Goal: Task Accomplishment & Management: Use online tool/utility

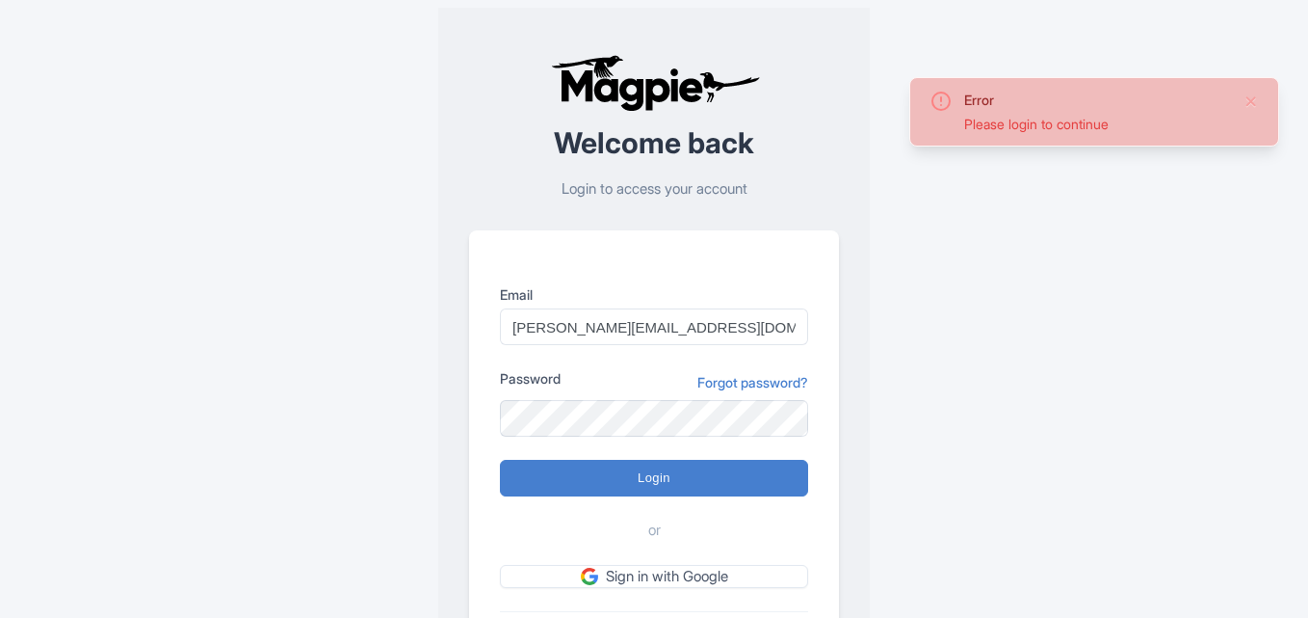
type input "[PERSON_NAME][EMAIL_ADDRESS][DOMAIN_NAME]"
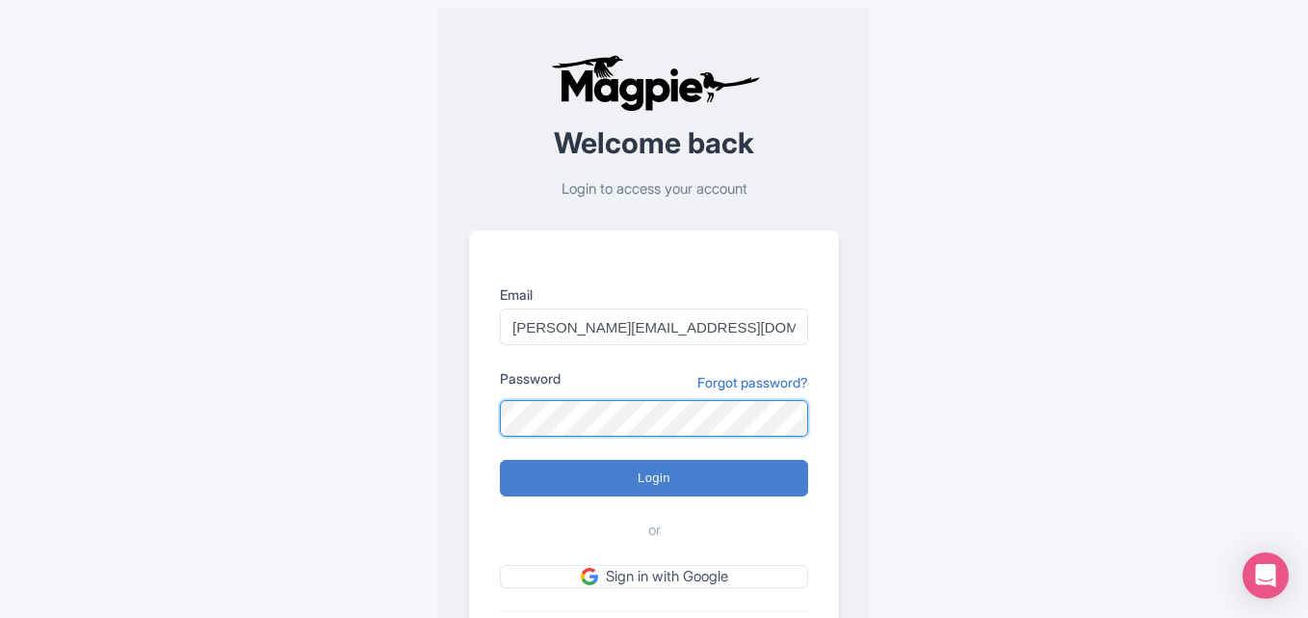
click at [500, 460] on input "Login" at bounding box center [654, 478] width 308 height 37
type input "Logging in..."
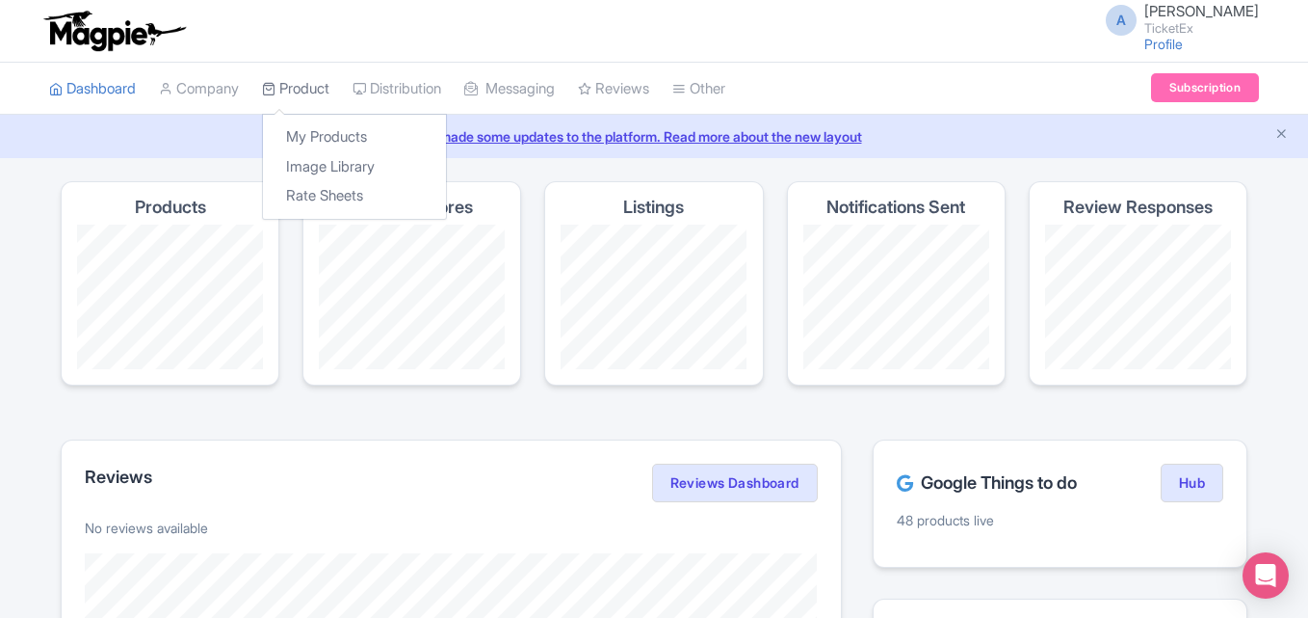
click at [285, 88] on link "Product" at bounding box center [295, 89] width 67 height 53
click at [318, 135] on link "My Products" at bounding box center [354, 137] width 183 height 30
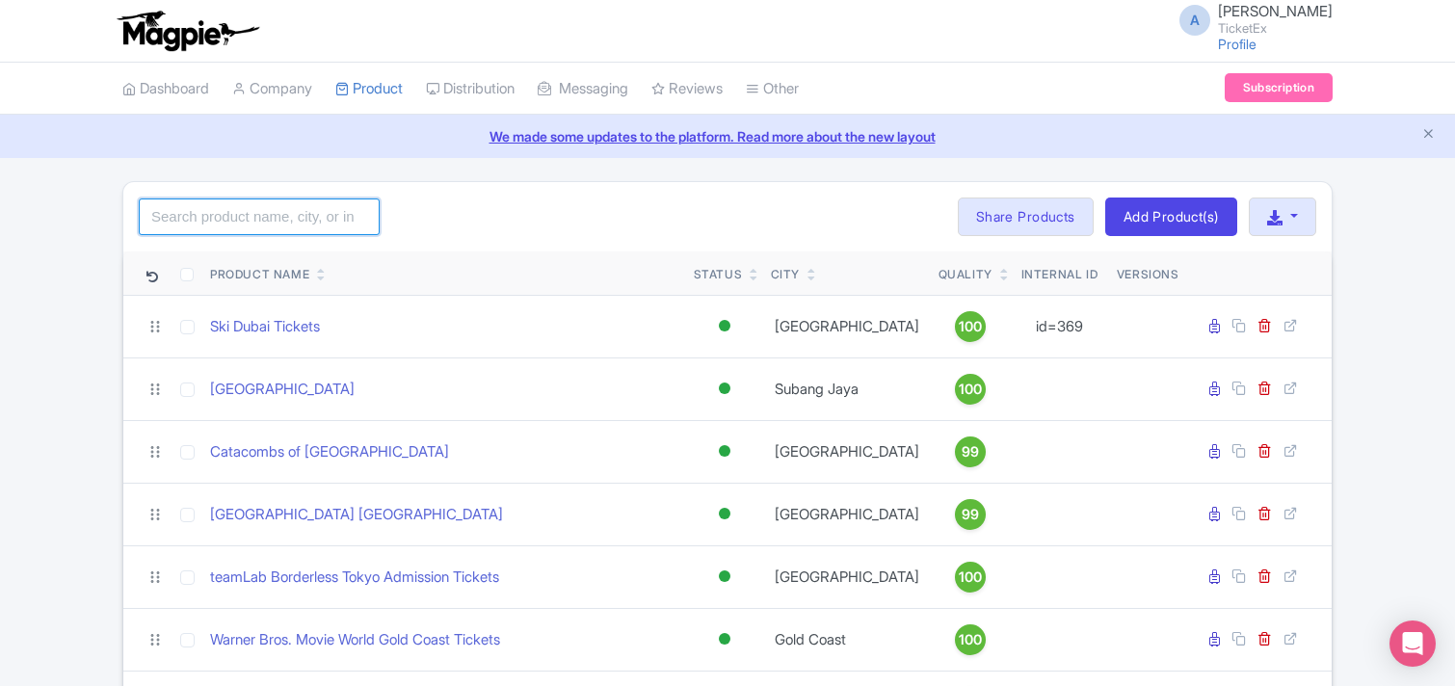
click at [279, 222] on input "search" at bounding box center [259, 216] width 241 height 37
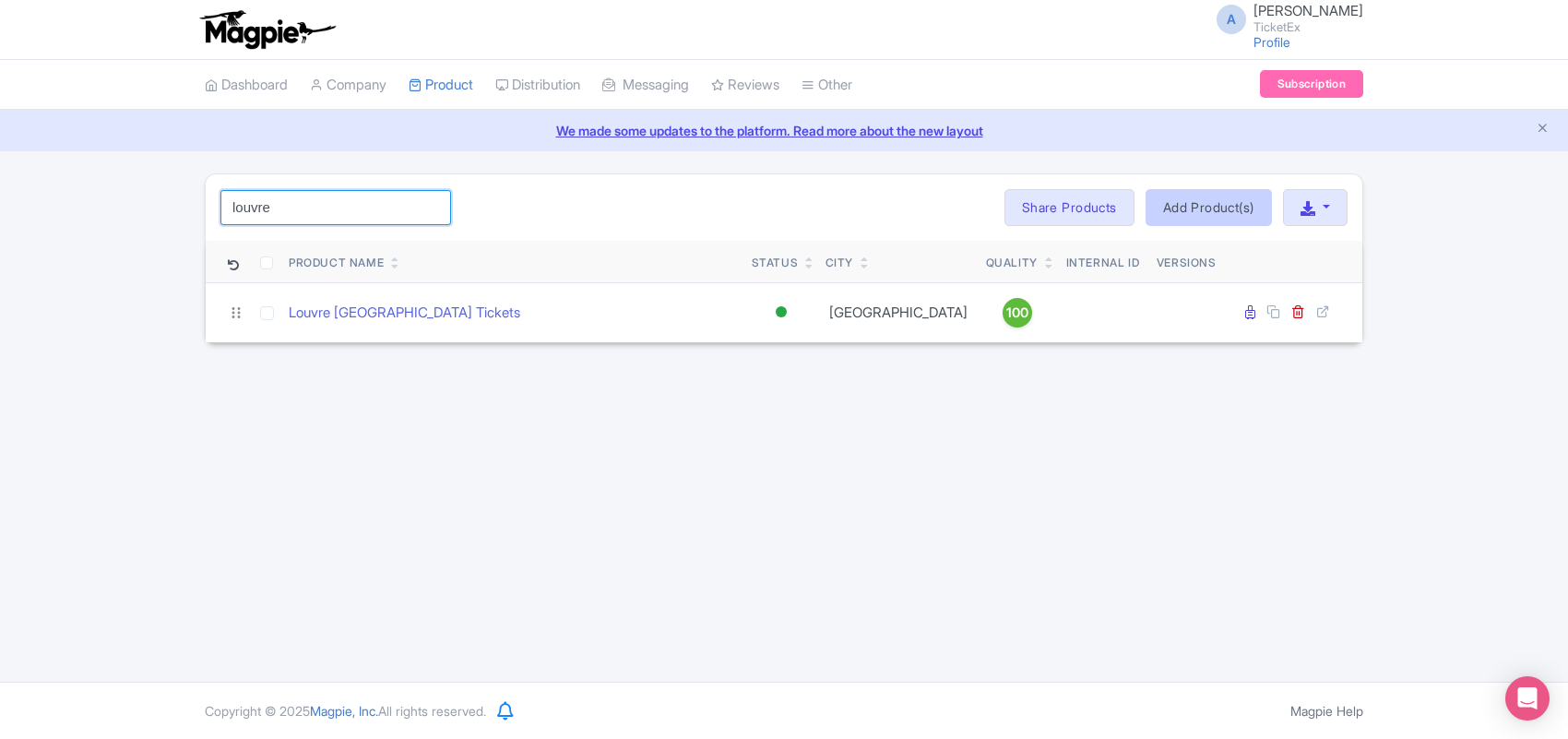
type input "louvre"
click at [1177, 214] on link "Add Product(s)" at bounding box center [1209, 208] width 126 height 37
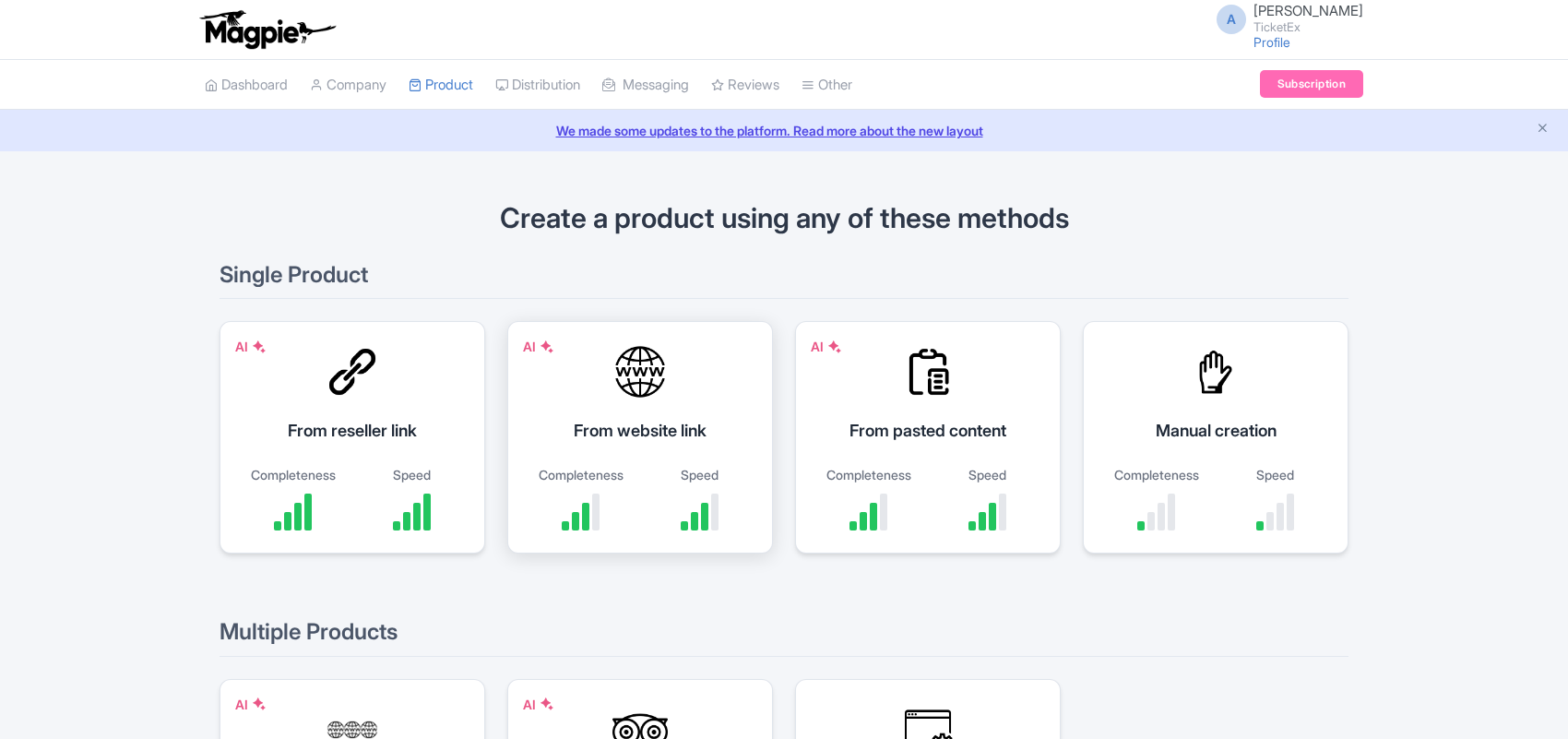
click at [612, 411] on div "AI From website link Completeness Speed" at bounding box center [639, 437] width 265 height 233
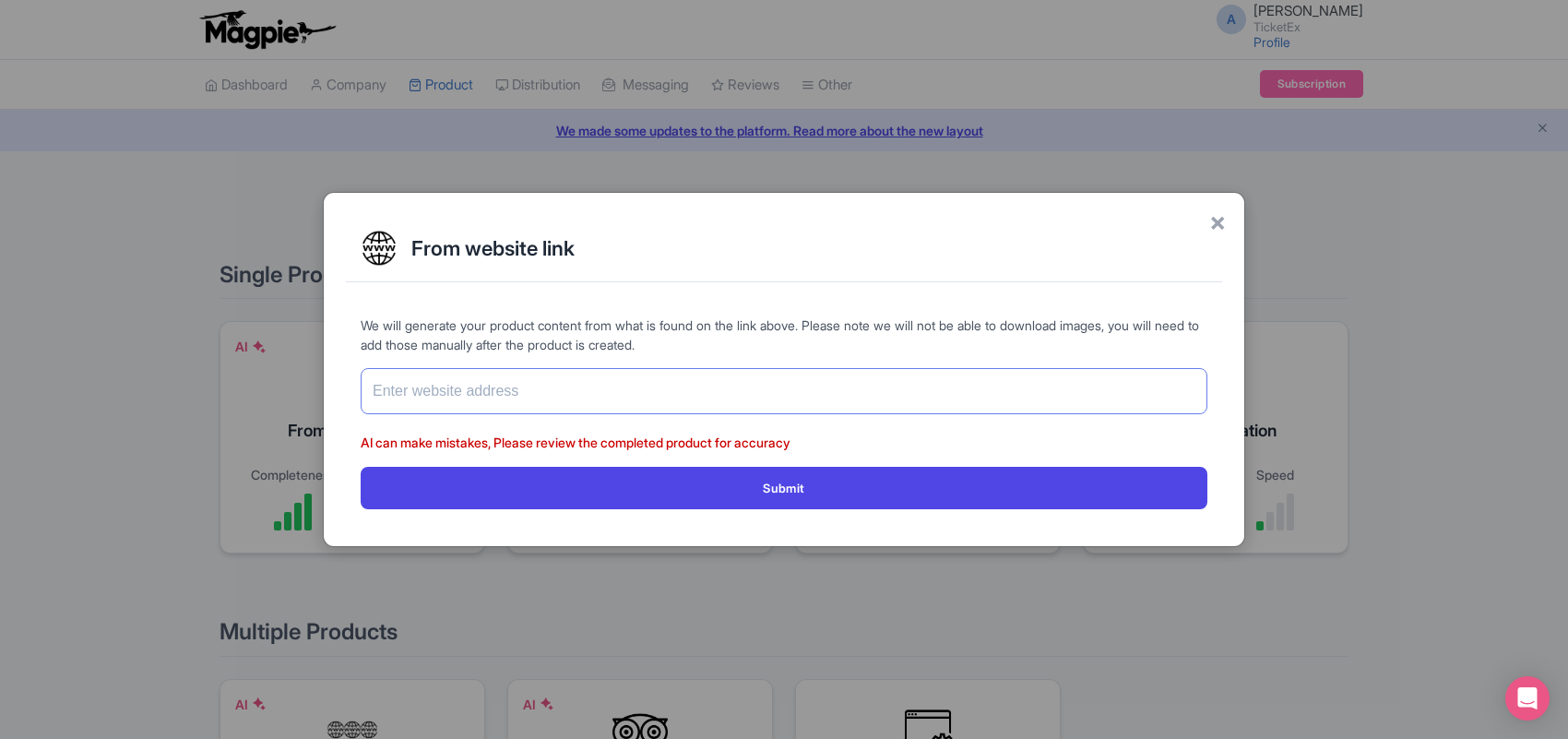
click at [521, 393] on input "text" at bounding box center [784, 391] width 846 height 46
paste input "[URL][DOMAIN_NAME][PERSON_NAME]"
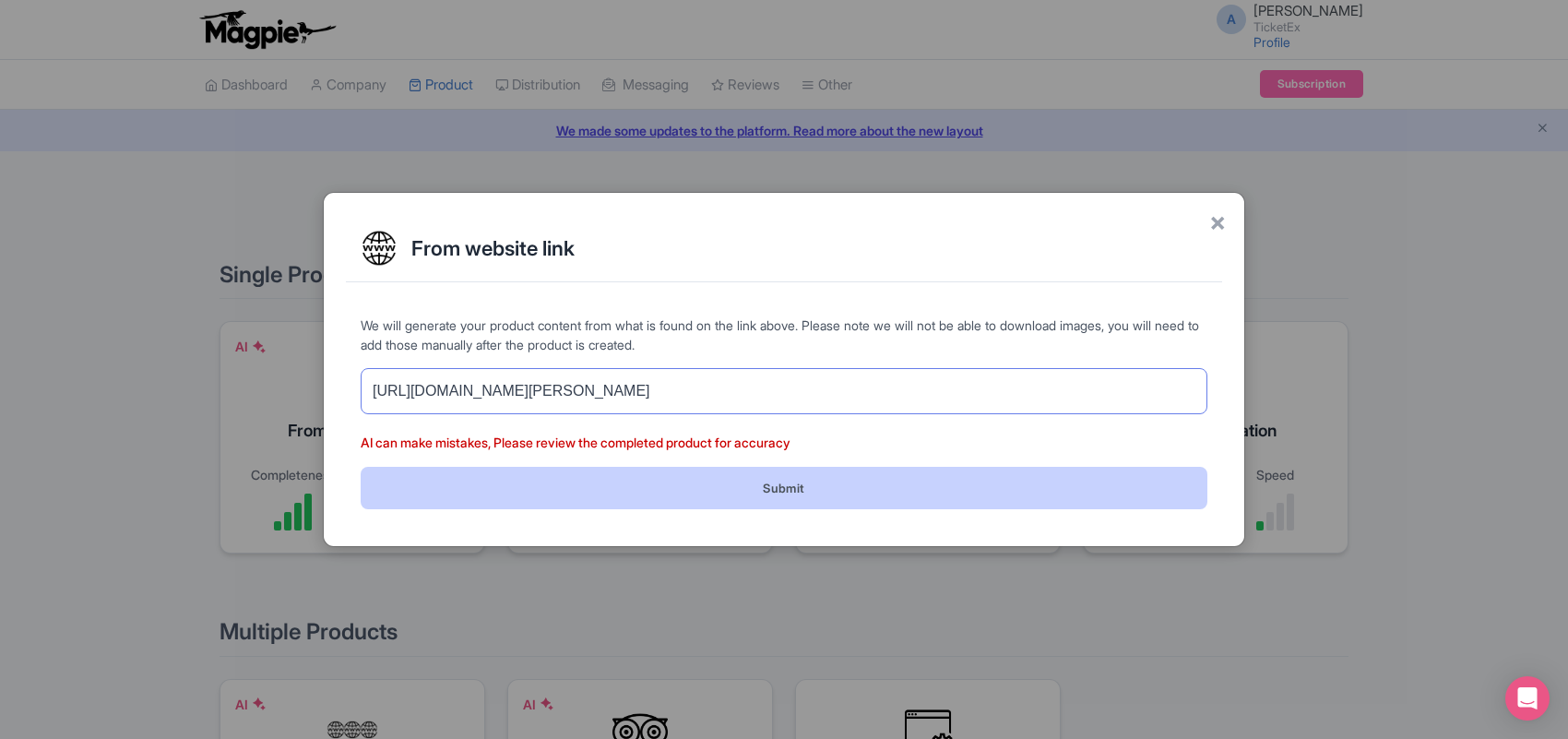
type input "[URL][DOMAIN_NAME][PERSON_NAME]"
click at [683, 491] on button "Submit" at bounding box center [784, 487] width 846 height 41
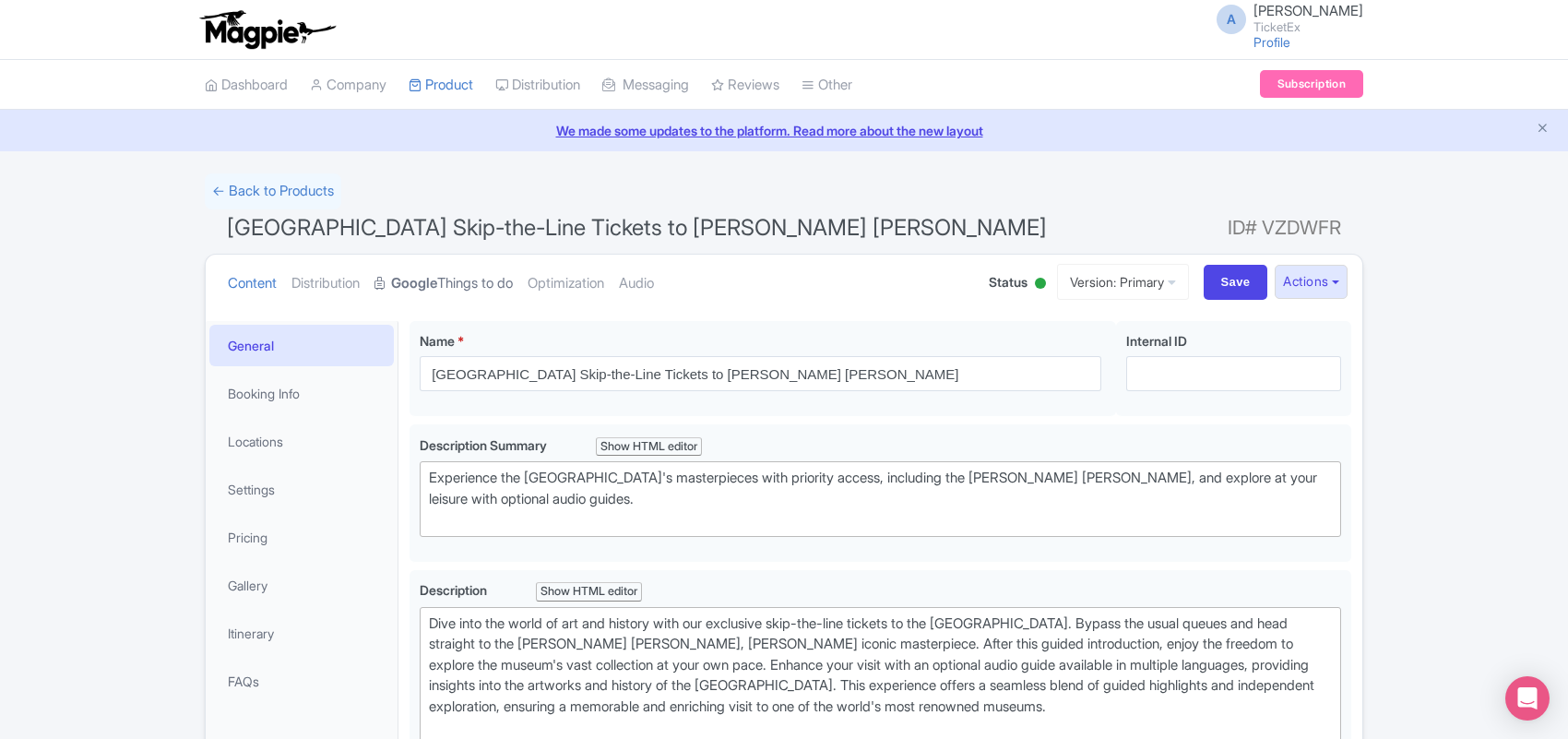
click at [437, 280] on strong "Google" at bounding box center [414, 283] width 46 height 21
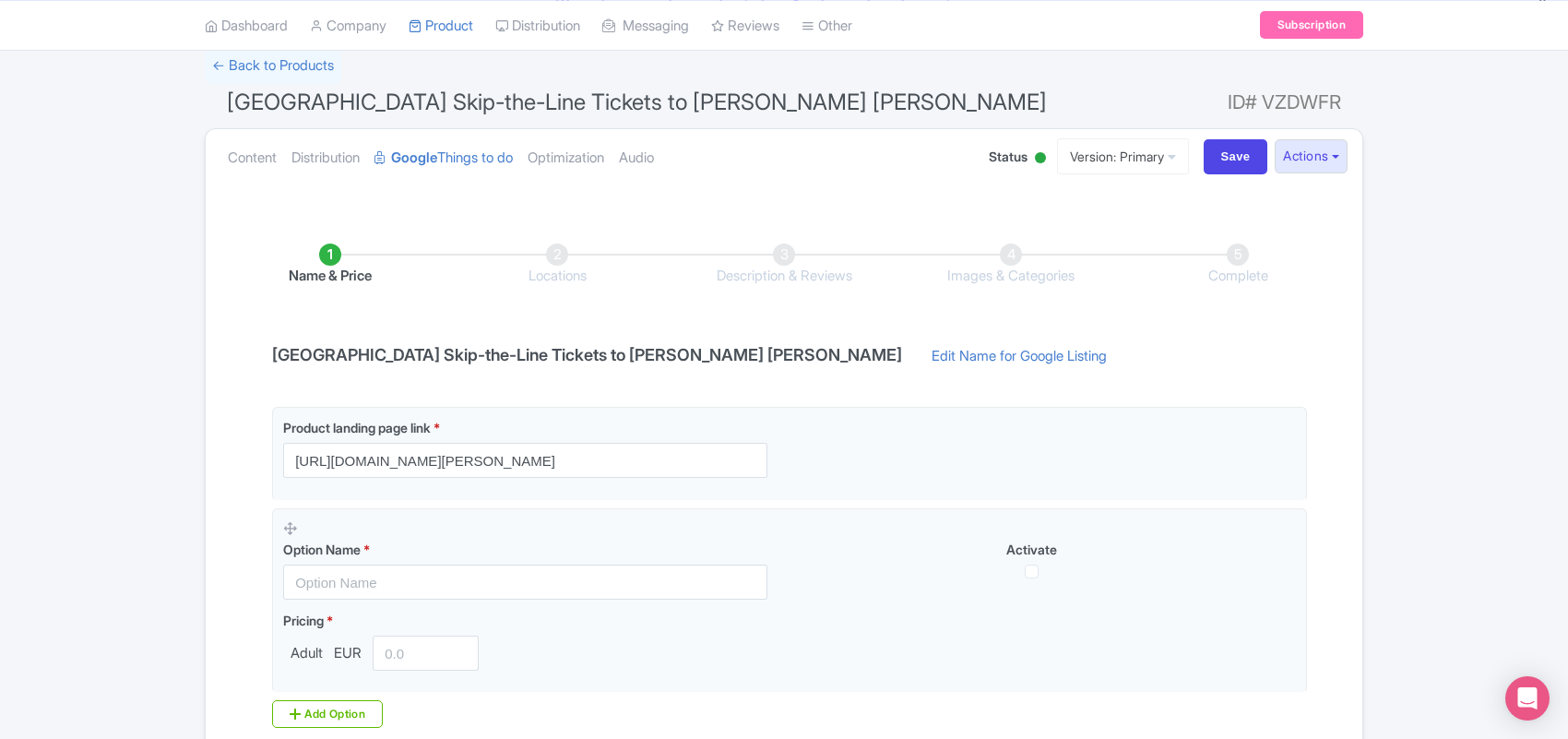
scroll to position [338, 0]
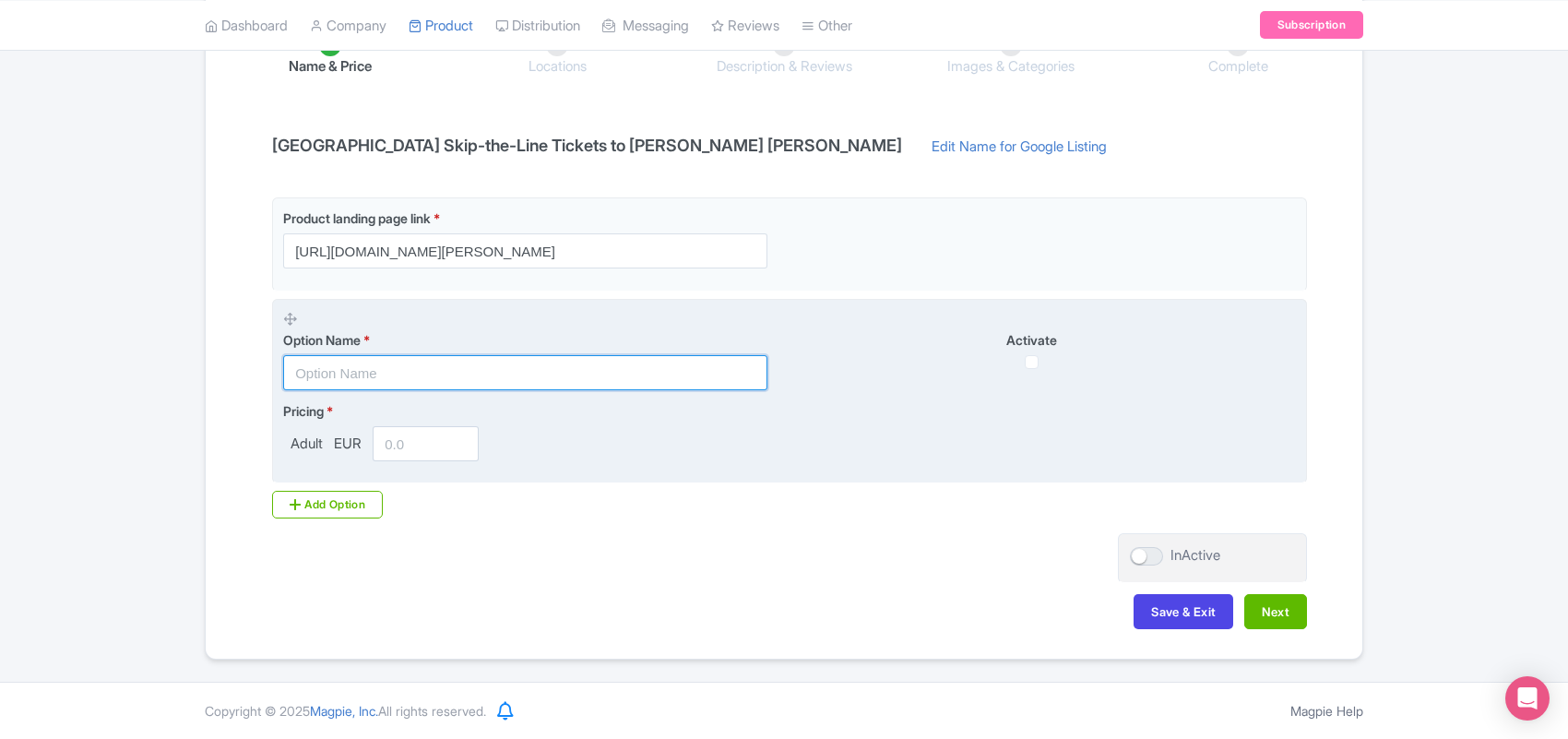
click at [353, 362] on input "text" at bounding box center [526, 372] width 484 height 35
paste input "Entrance ticket + audio guide"
type input "Entrance ticket + audio guide"
click at [370, 373] on input "text" at bounding box center [526, 372] width 484 height 35
paste input "Priority access ticket + Host to [PERSON_NAME] [PERSON_NAME]"
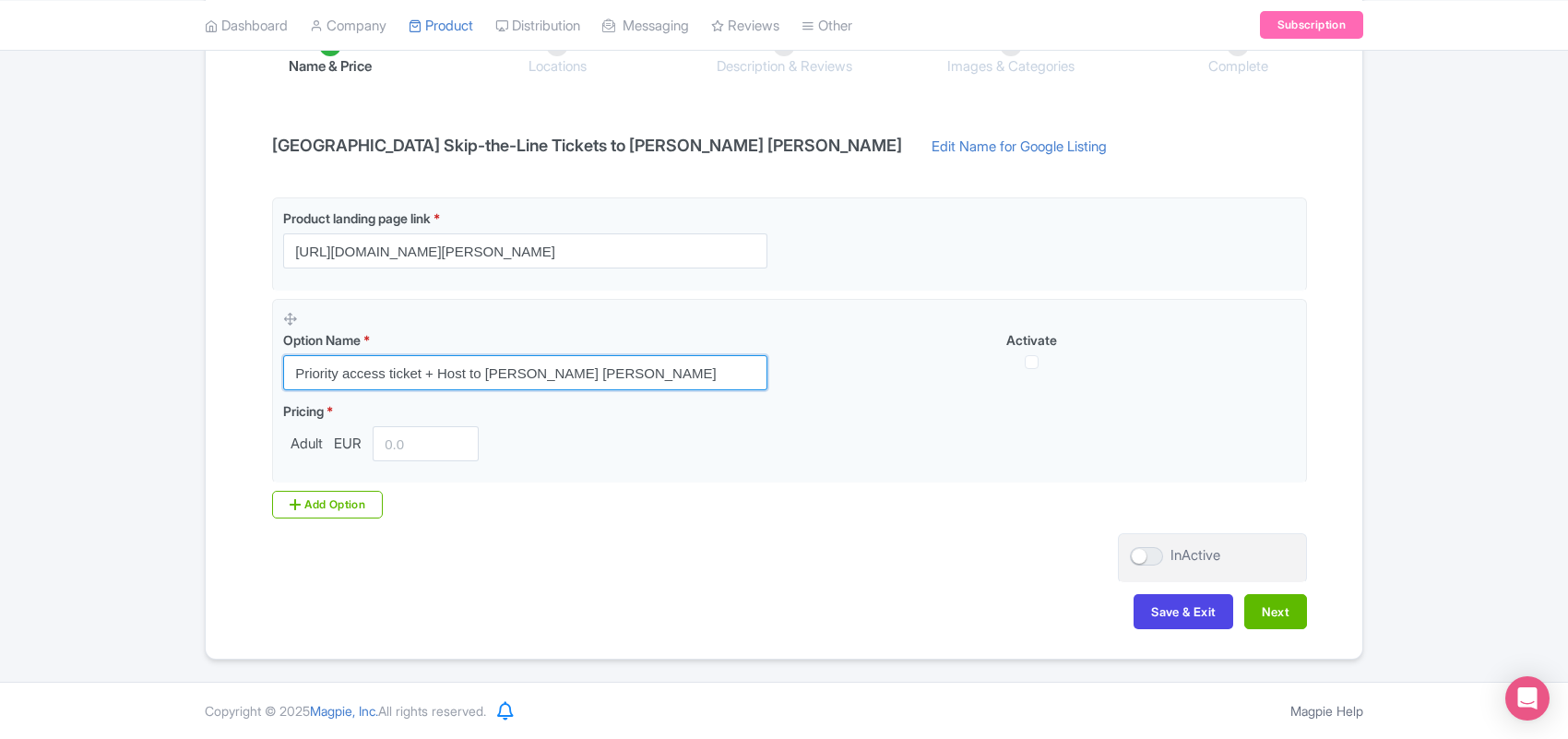
drag, startPoint x: 342, startPoint y: 367, endPoint x: 269, endPoint y: 367, distance: 73.0
click at [269, 367] on div "Product landing page link * [URL][DOMAIN_NAME][PERSON_NAME] Option Name * Prior…" at bounding box center [784, 357] width 1046 height 321
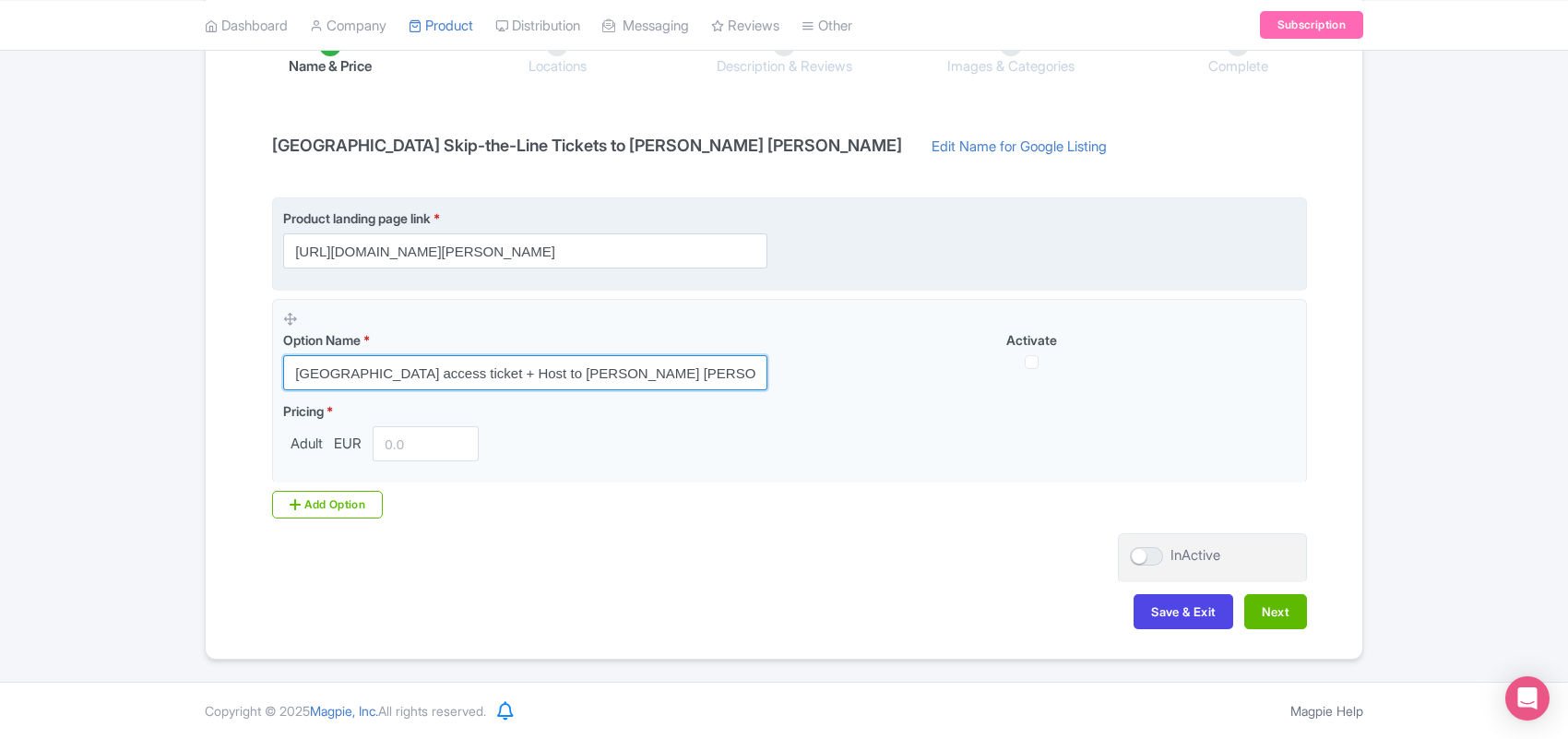
type input "[GEOGRAPHIC_DATA] access ticket + Host to [PERSON_NAME] [PERSON_NAME]"
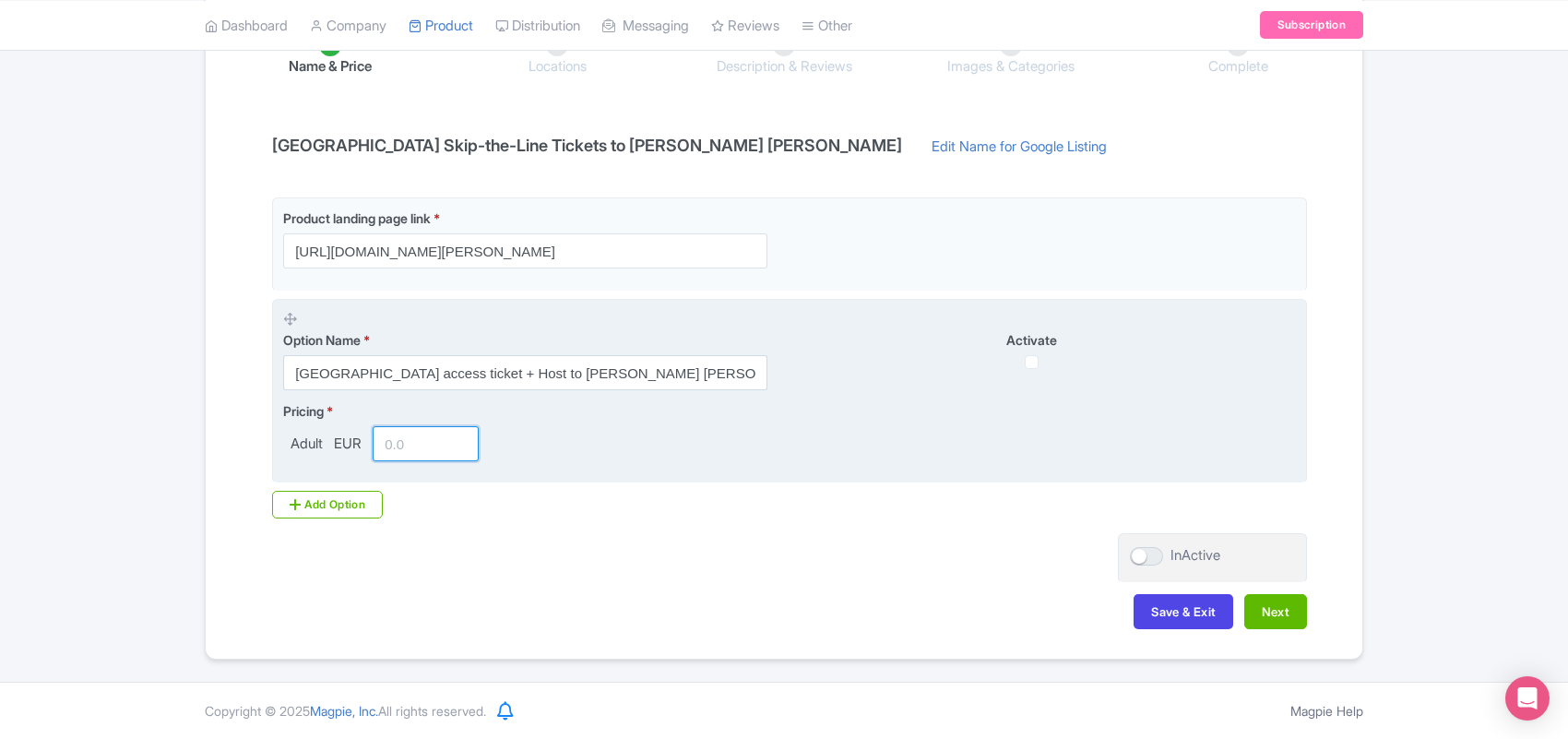
click at [404, 442] on input "number" at bounding box center [425, 443] width 106 height 35
drag, startPoint x: 421, startPoint y: 440, endPoint x: 356, endPoint y: 442, distance: 65.0
click at [356, 442] on div "Adult EUR 6959" at bounding box center [385, 443] width 203 height 35
type input "6959"
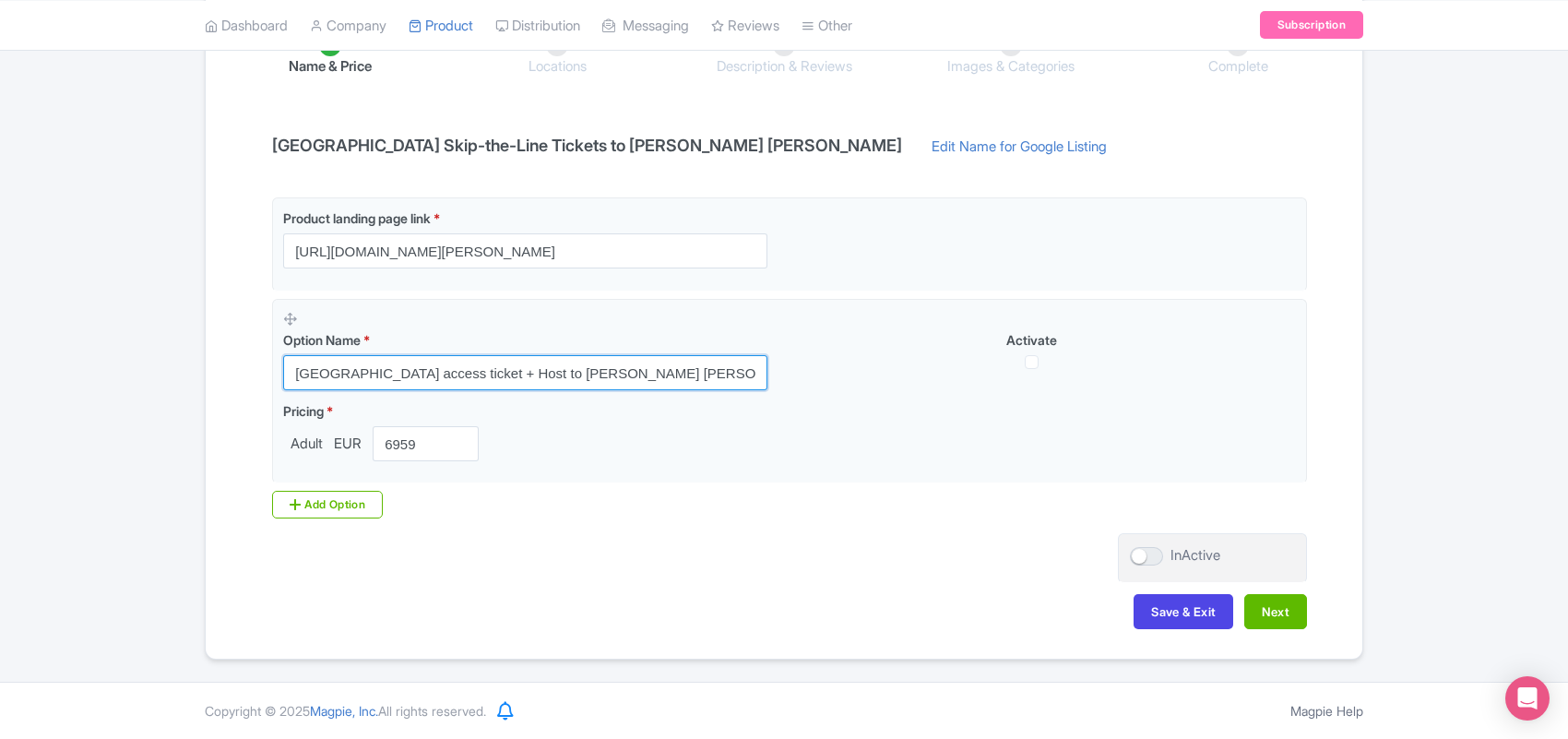
drag, startPoint x: 666, startPoint y: 369, endPoint x: 265, endPoint y: 366, distance: 401.0
click at [265, 366] on div "Product landing page link * [URL][DOMAIN_NAME][PERSON_NAME] Option Name * [GEOG…" at bounding box center [784, 357] width 1046 height 321
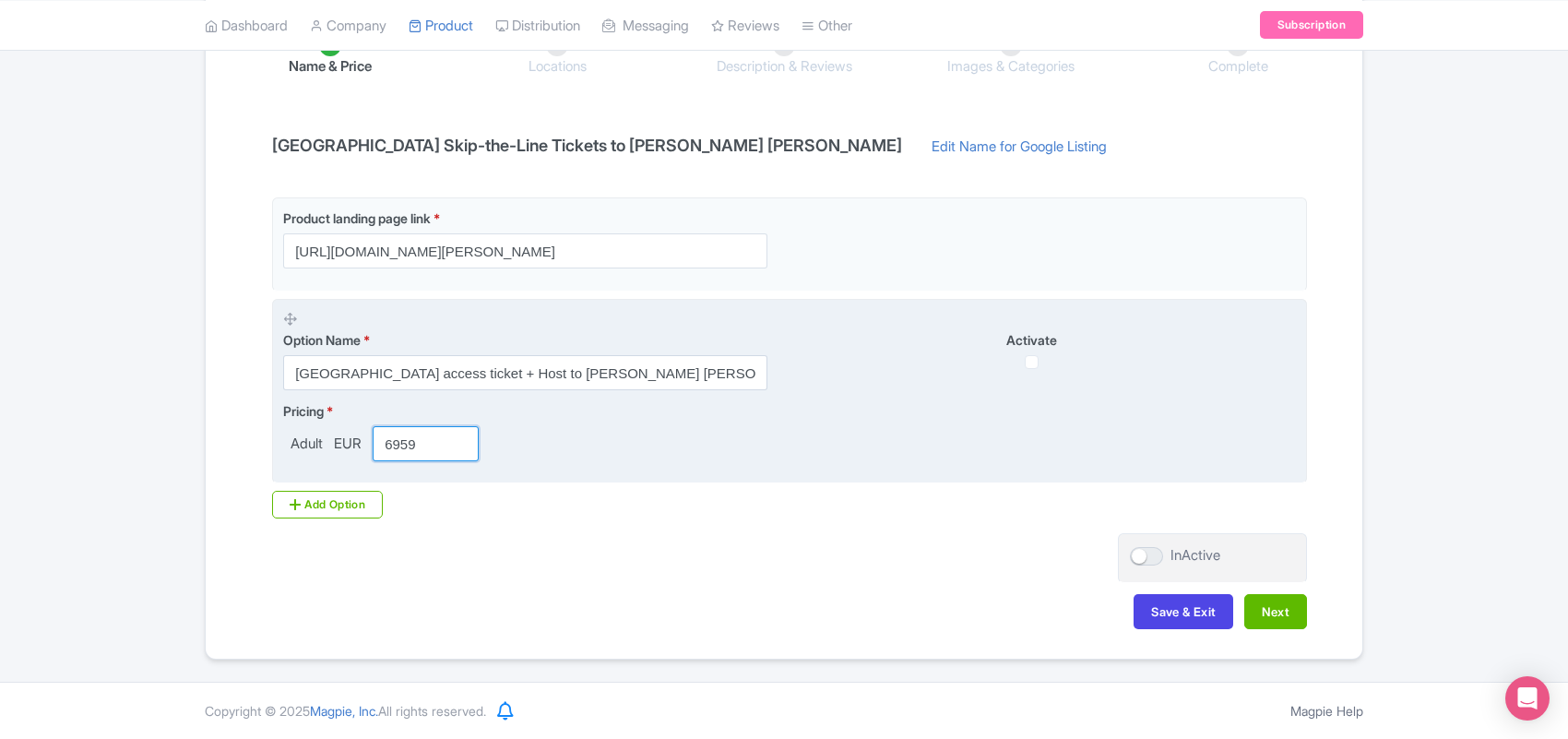
drag, startPoint x: 422, startPoint y: 438, endPoint x: 365, endPoint y: 458, distance: 60.4
click at [365, 458] on div "Adult EUR 6959" at bounding box center [385, 443] width 203 height 35
